Goal: Task Accomplishment & Management: Complete application form

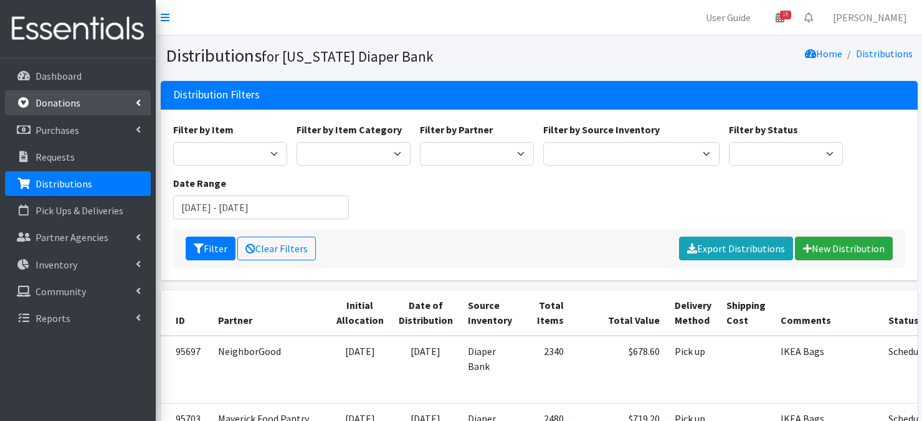
click at [37, 105] on p "Donations" at bounding box center [58, 103] width 45 height 12
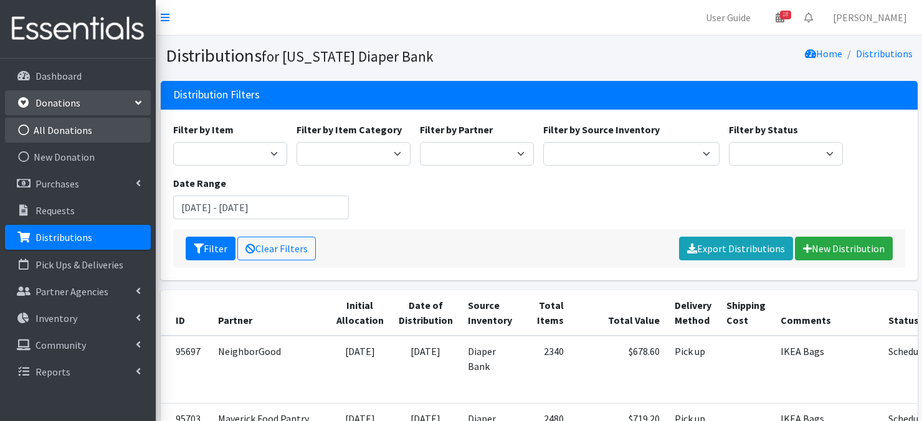
click at [26, 129] on icon at bounding box center [24, 130] width 16 height 11
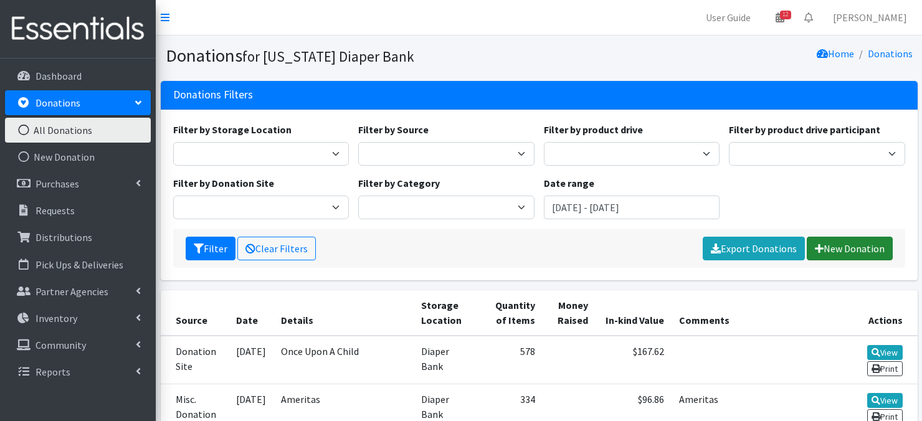
click at [830, 245] on link "New Donation" at bounding box center [850, 249] width 86 height 24
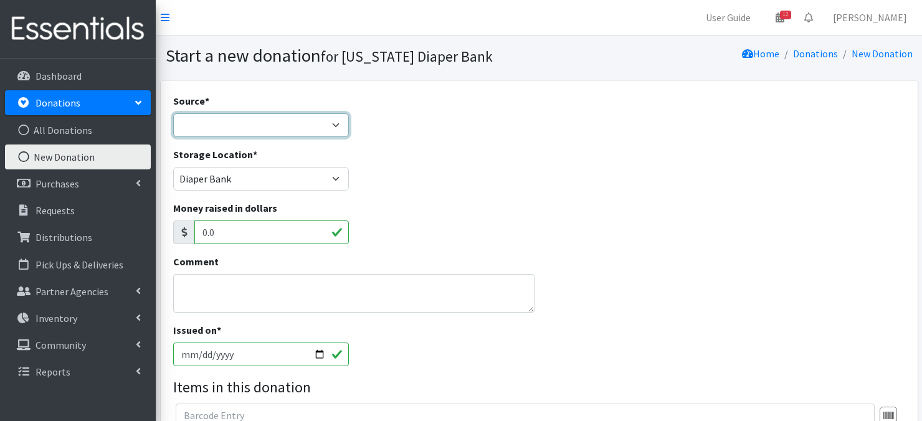
click at [329, 124] on select "Product Drive Manufacturer Donation Site Misc. Donation" at bounding box center [261, 125] width 176 height 24
select select "Misc. Donation"
click at [173, 113] on select "Product Drive Manufacturer Donation Site Misc. Donation" at bounding box center [261, 125] width 176 height 24
click at [217, 294] on textarea "Comment" at bounding box center [353, 293] width 361 height 39
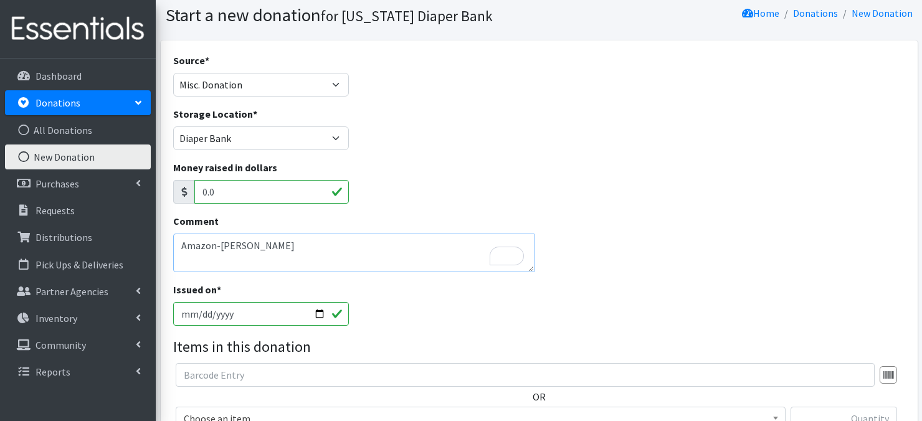
scroll to position [102, 0]
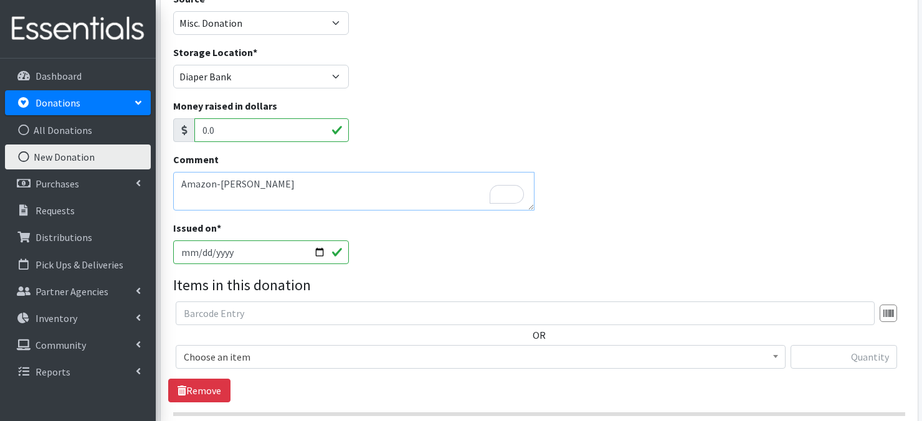
type textarea "Amazon-Drue"
click at [317, 251] on input "[DATE]" at bounding box center [261, 253] width 176 height 24
type input "2025-08-27"
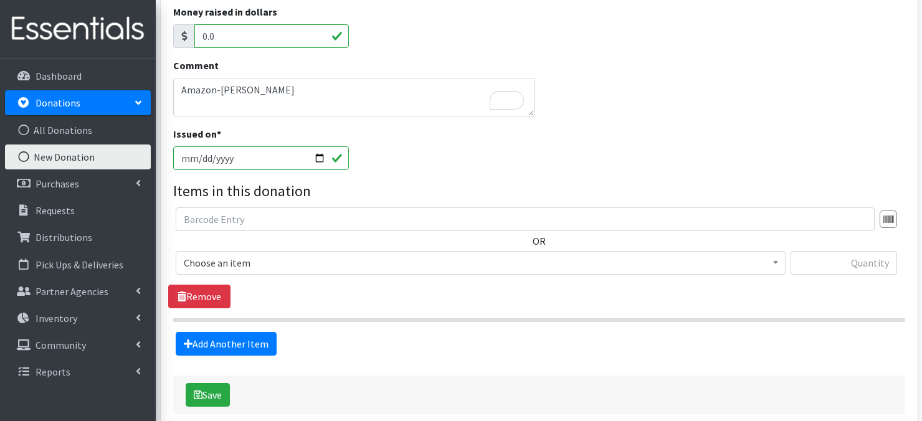
scroll to position [201, 0]
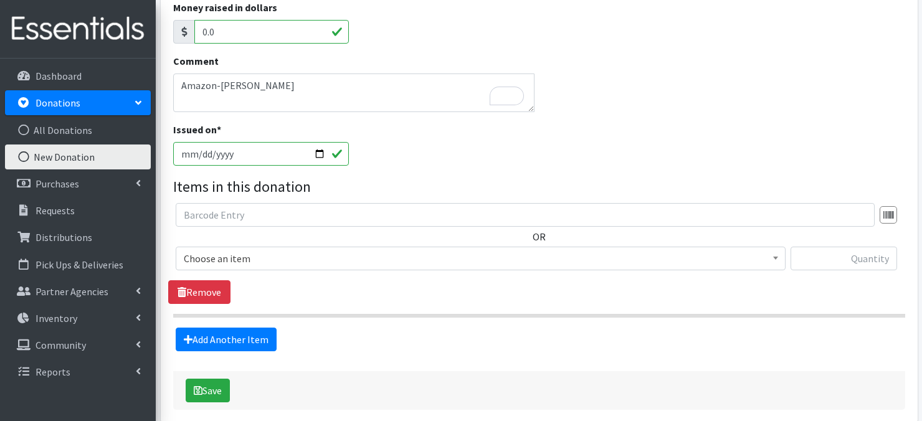
click at [775, 252] on span at bounding box center [775, 256] width 12 height 19
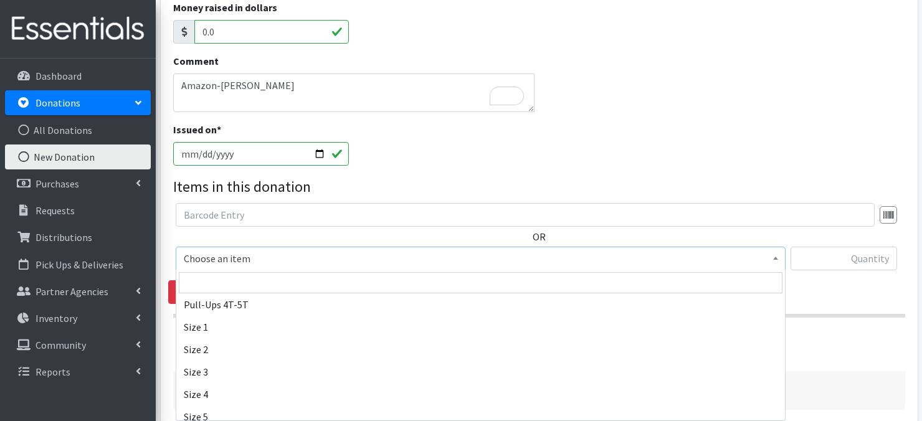
scroll to position [125, 0]
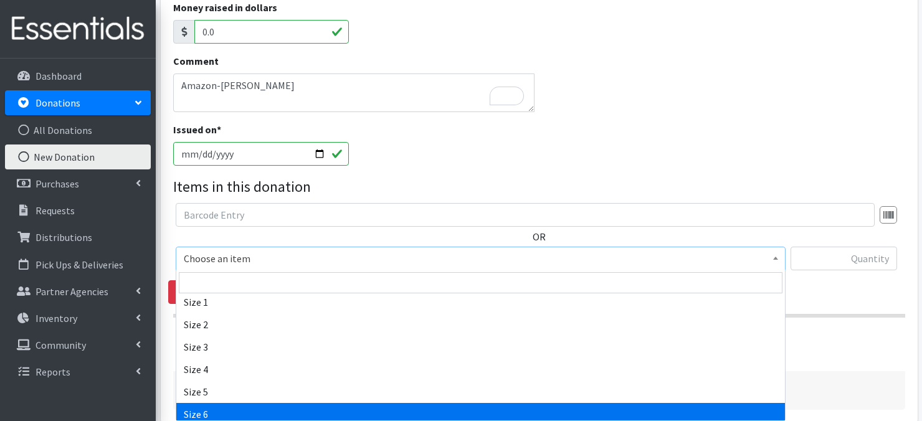
select select "3687"
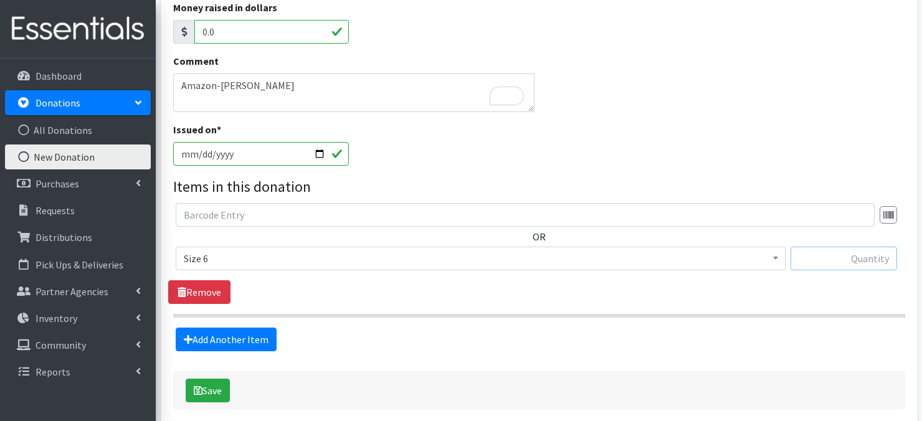
click at [834, 259] on input "text" at bounding box center [844, 259] width 107 height 24
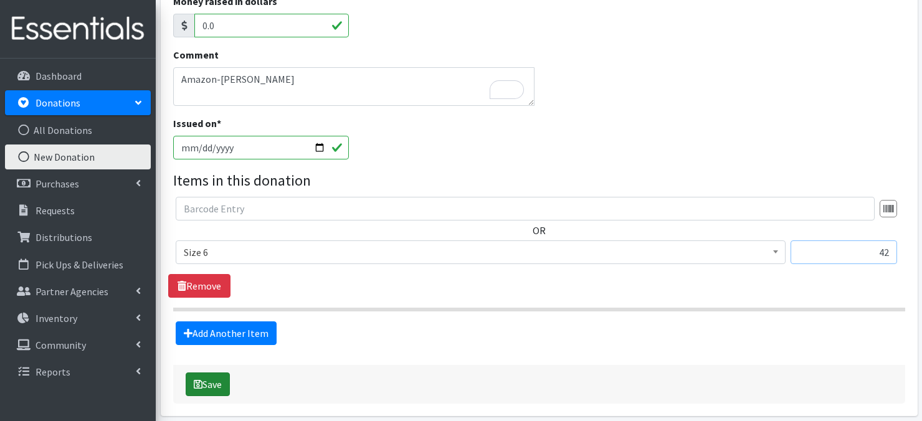
type input "42"
click at [213, 388] on button "Save" at bounding box center [208, 385] width 44 height 24
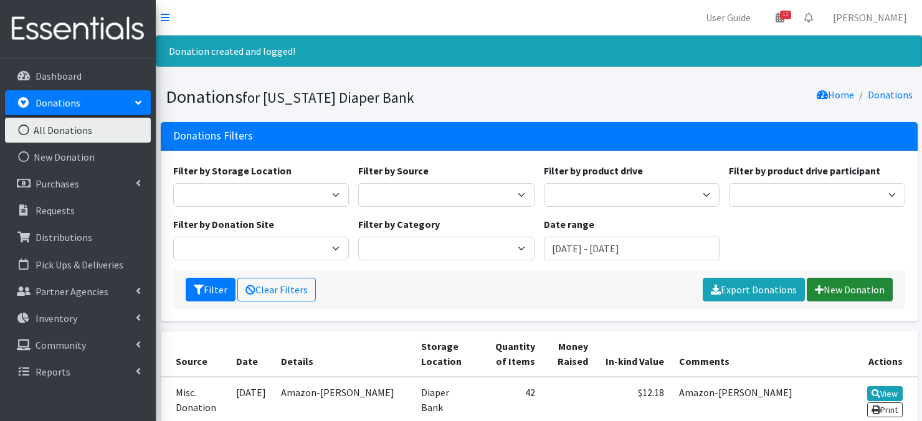
click at [834, 293] on link "New Donation" at bounding box center [850, 290] width 86 height 24
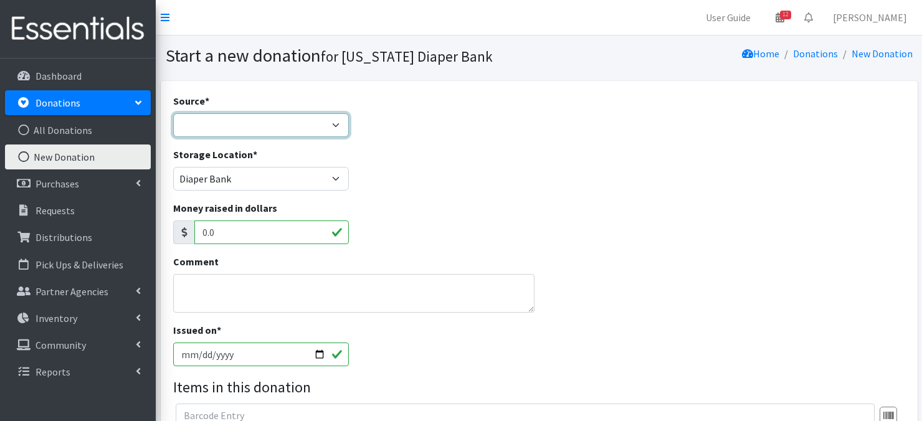
click at [340, 126] on select "Product Drive Manufacturer Donation Site Misc. Donation" at bounding box center [261, 125] width 176 height 24
select select "Misc. Donation"
click at [173, 113] on select "Product Drive Manufacturer Donation Site Misc. Donation" at bounding box center [261, 125] width 176 height 24
click at [238, 291] on textarea "Comment" at bounding box center [353, 293] width 361 height 39
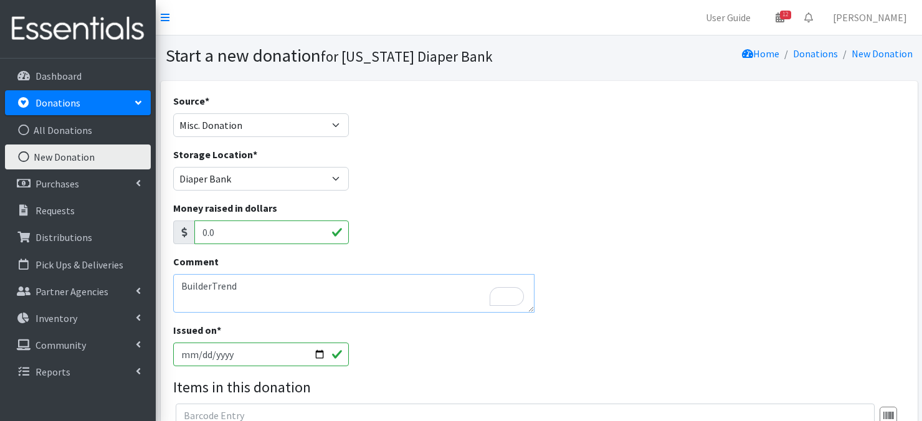
type textarea "BuilderTrend"
click at [319, 353] on input "2025-08-28" at bounding box center [261, 355] width 176 height 24
type input "[DATE]"
click at [246, 285] on textarea "BuilderTrend" at bounding box center [353, 293] width 361 height 39
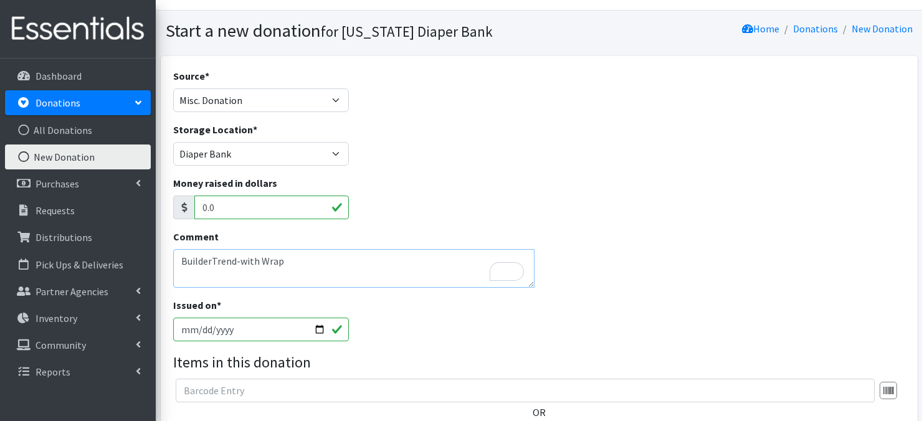
scroll to position [141, 0]
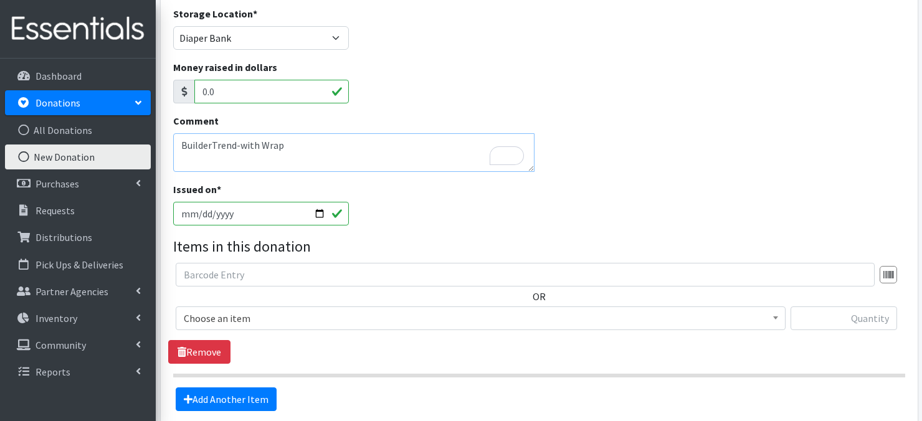
type textarea "BuilderTrend-with Wrap"
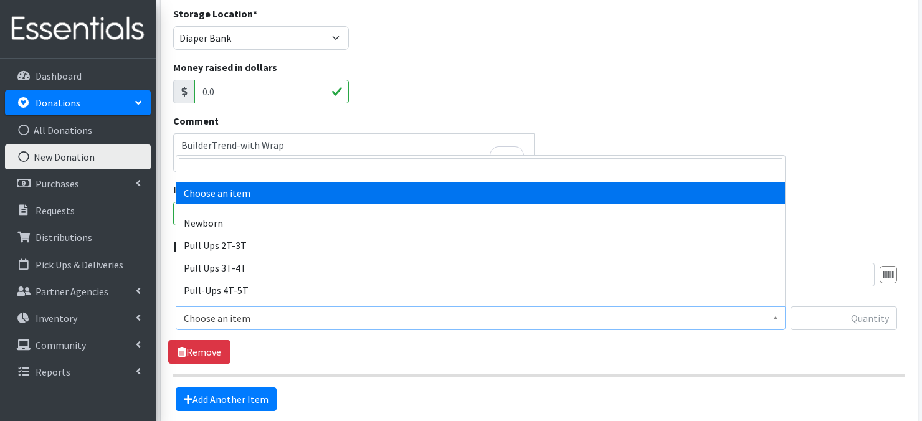
click at [771, 318] on span at bounding box center [775, 316] width 12 height 19
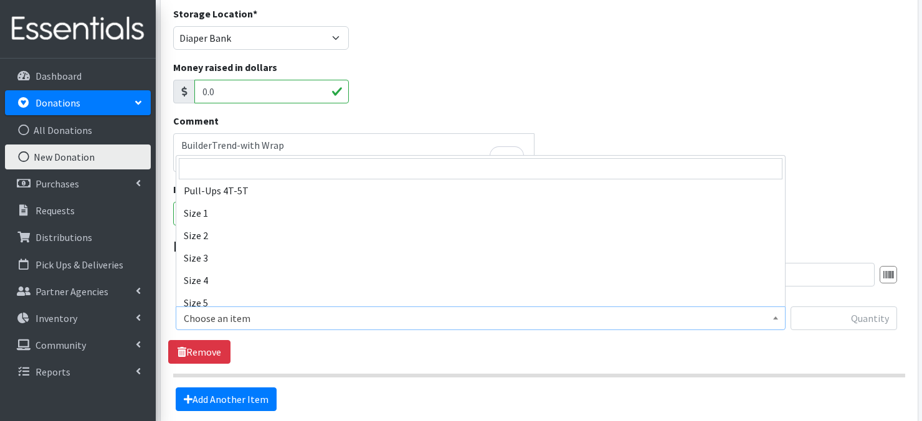
scroll to position [125, 0]
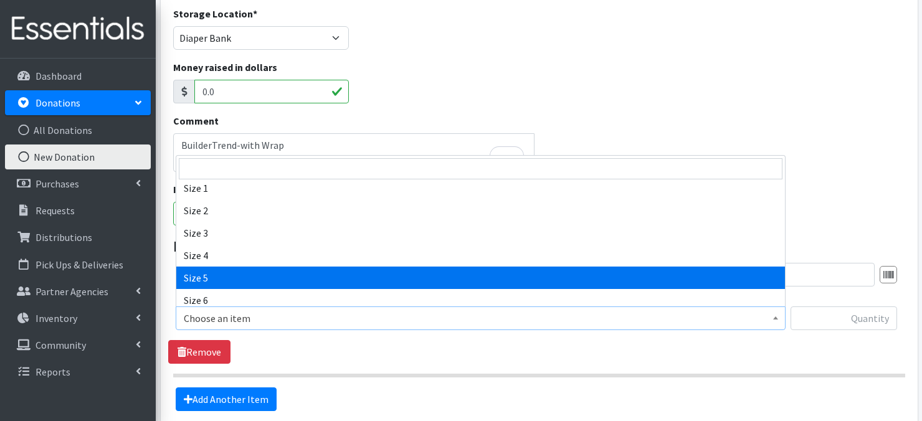
select select "3686"
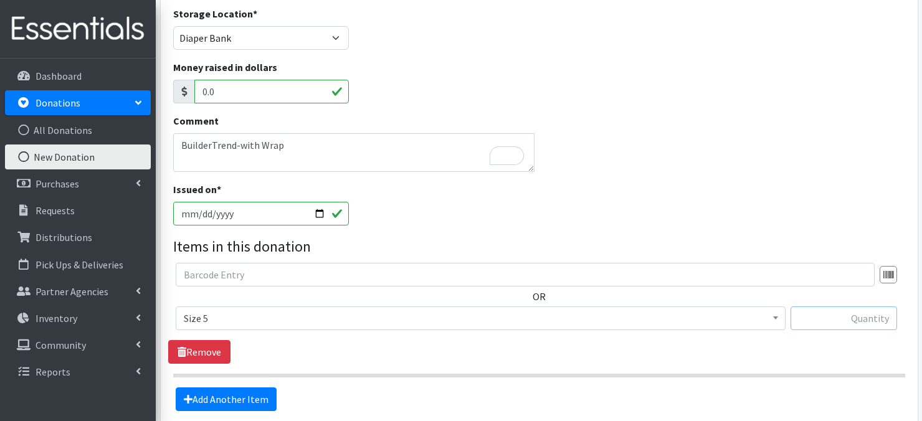
click at [830, 318] on input "text" at bounding box center [844, 319] width 107 height 24
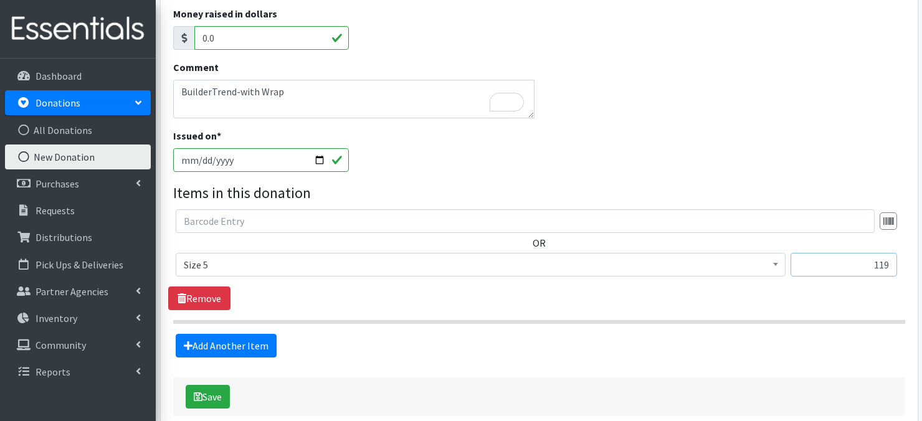
scroll to position [207, 0]
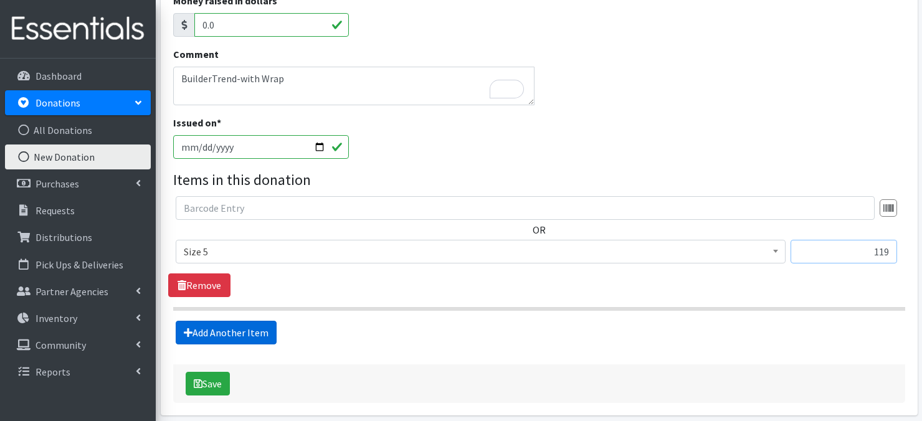
type input "119"
click at [231, 335] on link "Add Another Item" at bounding box center [226, 333] width 101 height 24
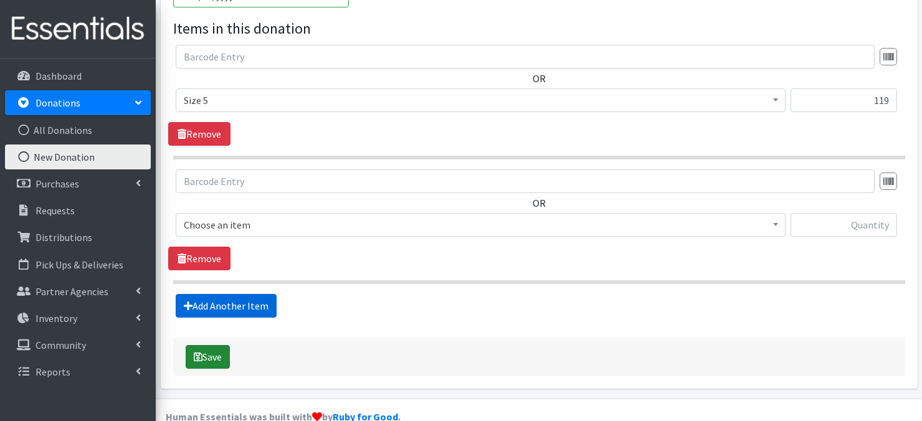
scroll to position [381, 0]
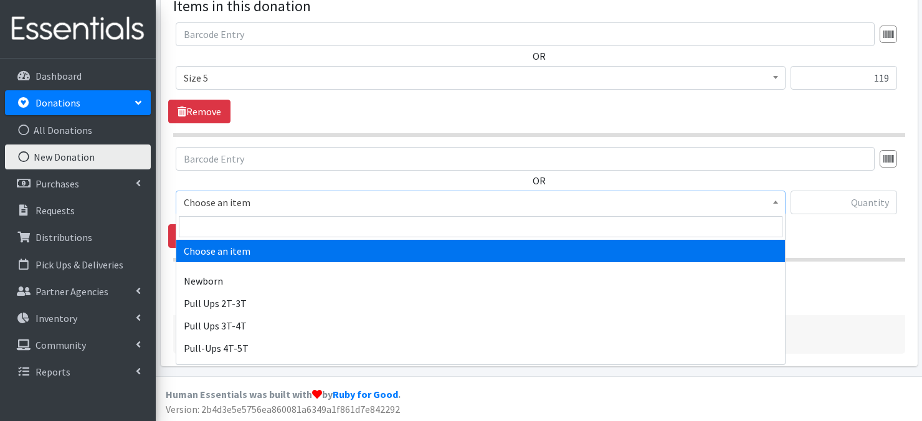
click at [781, 200] on span at bounding box center [775, 200] width 12 height 19
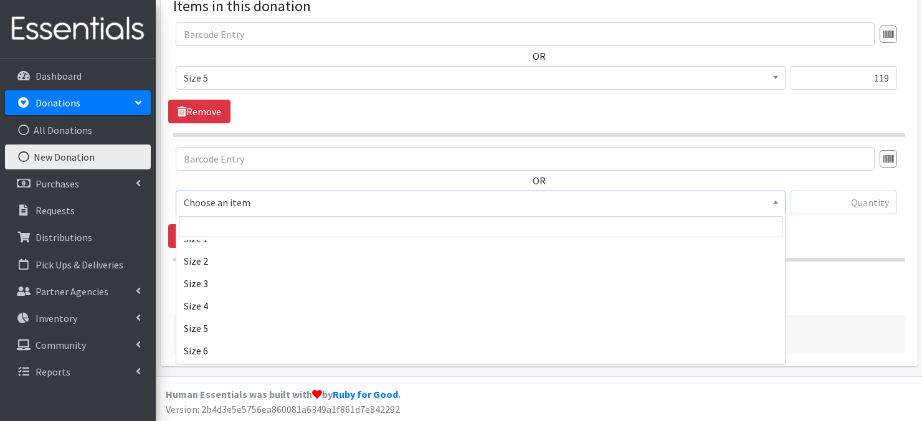
scroll to position [150, 0]
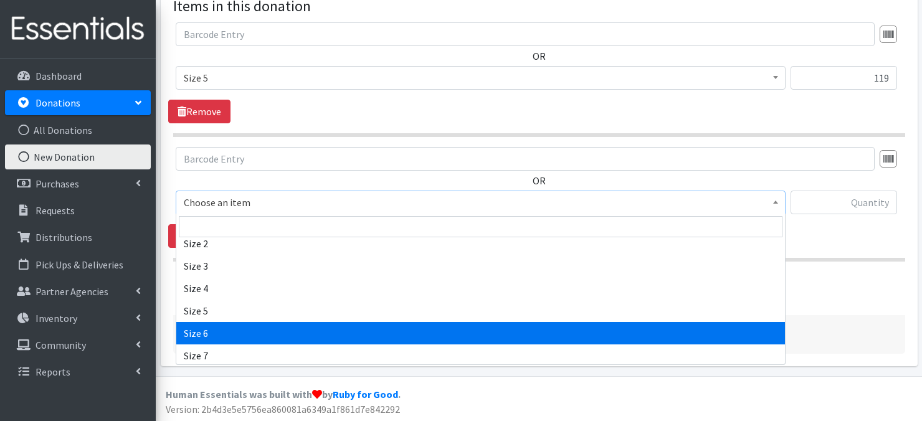
select select "3687"
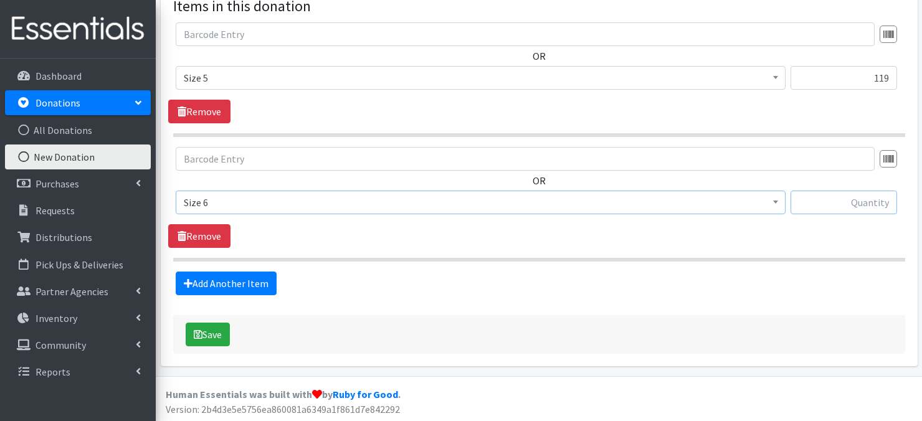
click at [873, 208] on input "text" at bounding box center [844, 203] width 107 height 24
type input "292"
click at [201, 335] on icon "submit" at bounding box center [198, 335] width 9 height 10
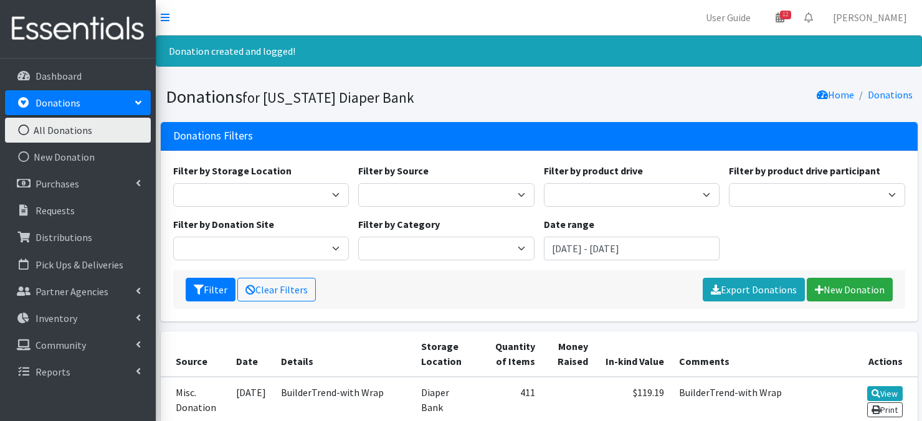
click at [22, 130] on icon at bounding box center [24, 130] width 16 height 11
